Goal: Information Seeking & Learning: Learn about a topic

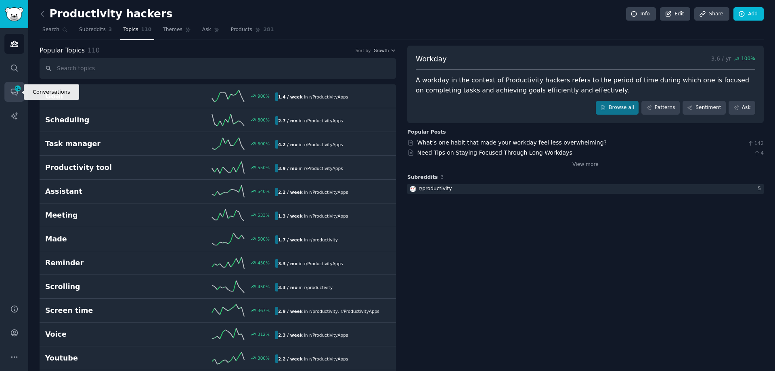
click at [14, 89] on span "41" at bounding box center [17, 89] width 7 height 6
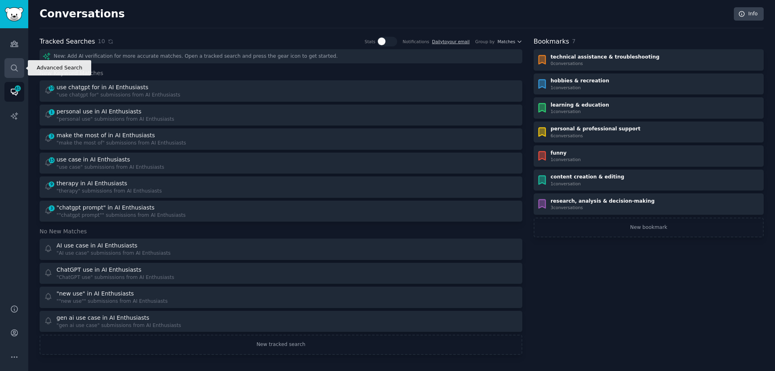
click at [16, 68] on icon "Sidebar" at bounding box center [14, 68] width 6 height 6
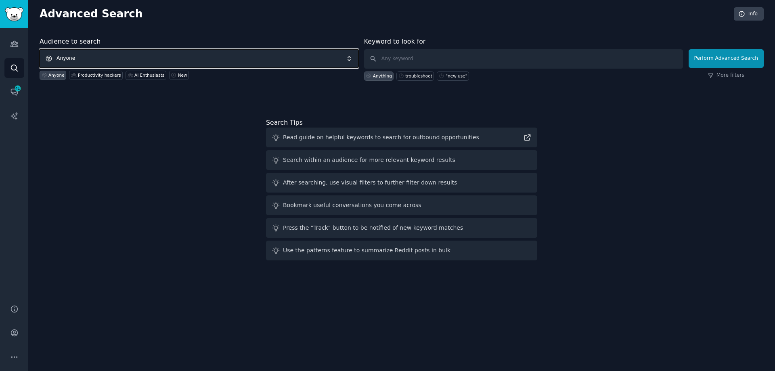
click at [95, 57] on span "Anyone" at bounding box center [199, 58] width 319 height 19
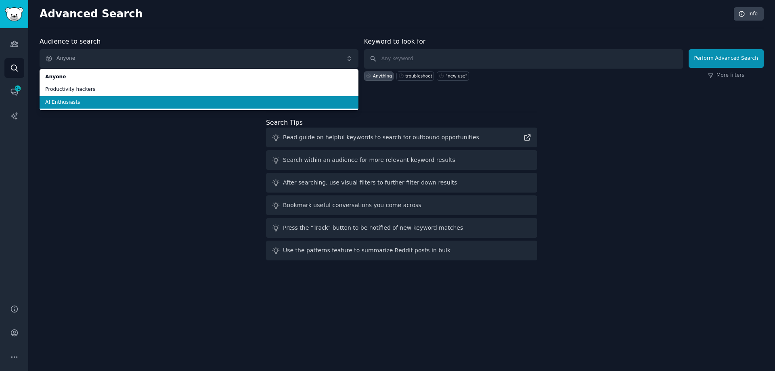
click at [84, 102] on span "AI Enthusiasts" at bounding box center [199, 102] width 308 height 7
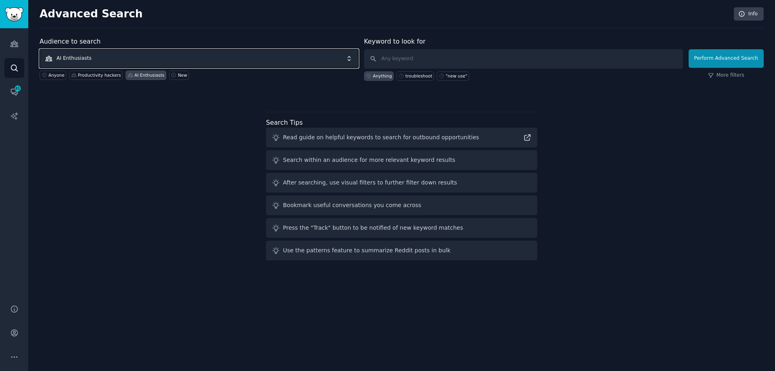
click at [96, 57] on span "AI Enthusiasts" at bounding box center [199, 58] width 319 height 19
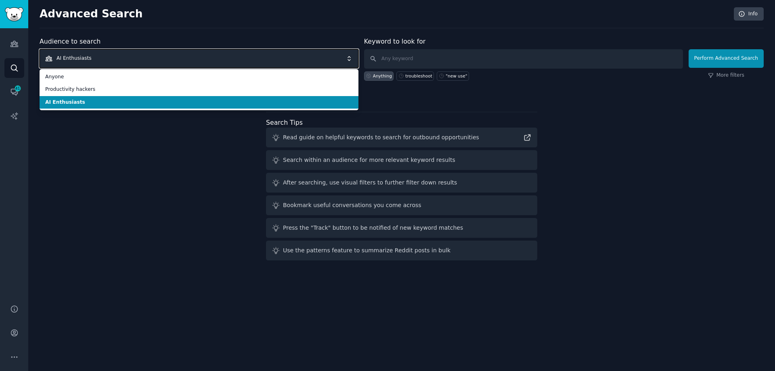
click at [95, 54] on span "AI Enthusiasts" at bounding box center [199, 58] width 319 height 19
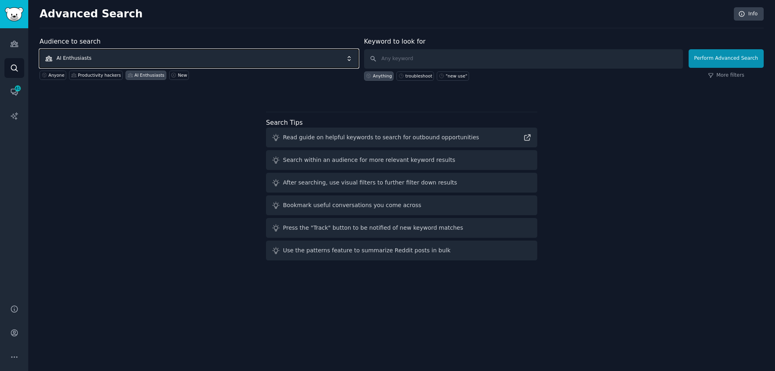
click at [94, 55] on span "AI Enthusiasts" at bounding box center [199, 58] width 319 height 19
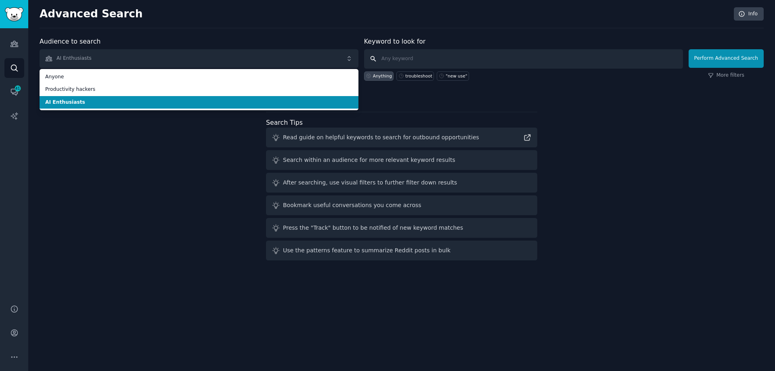
click at [395, 57] on input "text" at bounding box center [523, 58] width 319 height 19
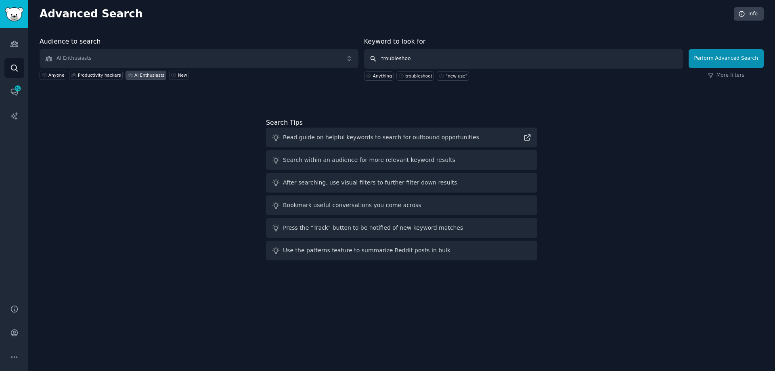
type input "troubleshoot"
click button "Perform Advanced Search" at bounding box center [726, 58] width 75 height 19
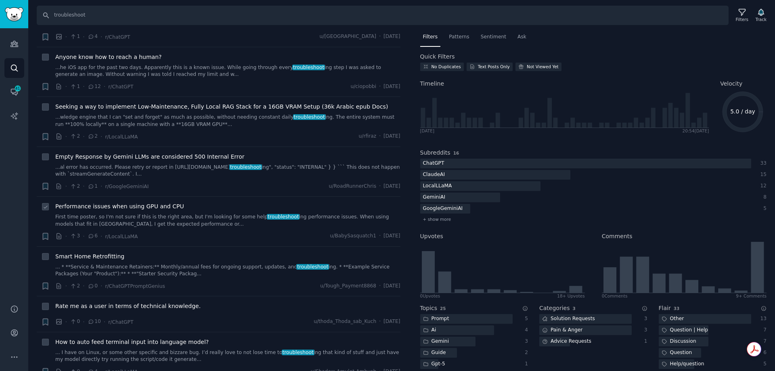
scroll to position [2018, 0]
